Goal: Check status: Check status

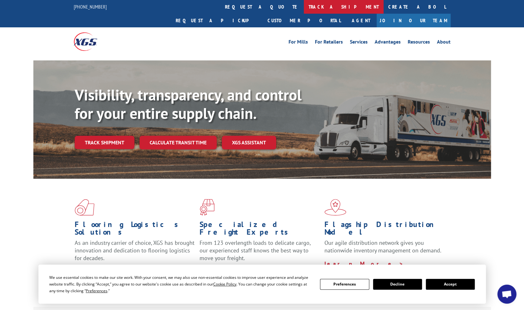
click at [304, 7] on link "track a shipment" at bounding box center [344, 7] width 80 height 14
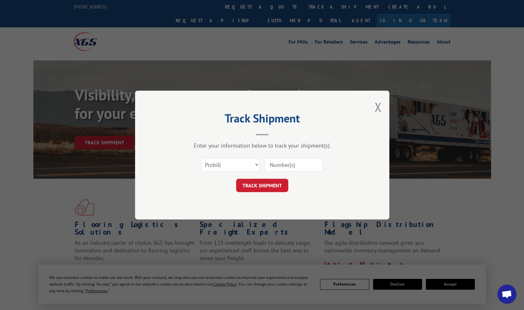
click at [282, 167] on input at bounding box center [293, 164] width 58 height 13
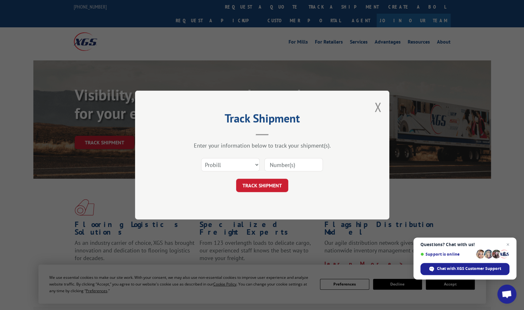
paste input "2842576"
type input "2842576"
click button "TRACK SHIPMENT" at bounding box center [262, 185] width 52 height 13
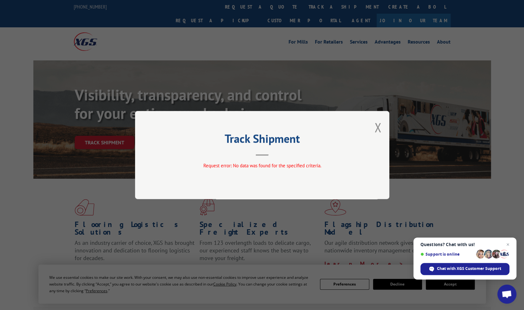
click at [382, 125] on div "Track Shipment Request error: No data was found for the specified criteria." at bounding box center [262, 155] width 254 height 88
drag, startPoint x: 376, startPoint y: 123, endPoint x: 387, endPoint y: 121, distance: 10.7
click at [383, 122] on div "Track Shipment Request error: No data was found for the specified criteria." at bounding box center [262, 155] width 254 height 88
